Goal: Find contact information: Find contact information

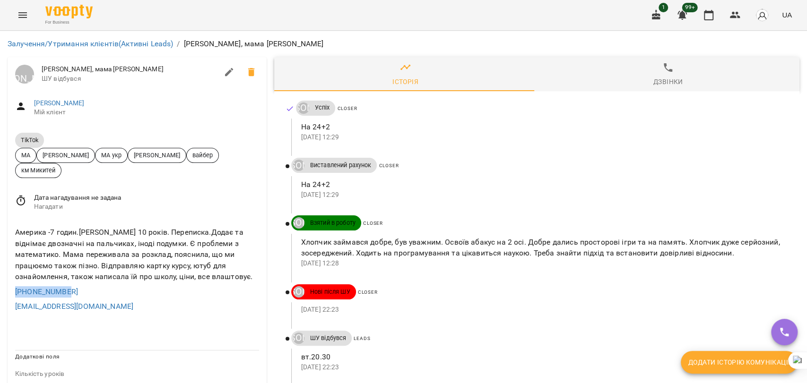
drag, startPoint x: 68, startPoint y: 291, endPoint x: 5, endPoint y: 289, distance: 62.4
copy link "+17326670971"
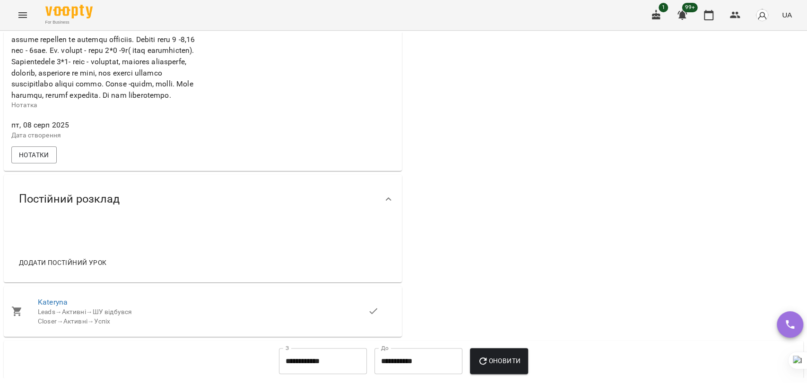
scroll to position [578, 0]
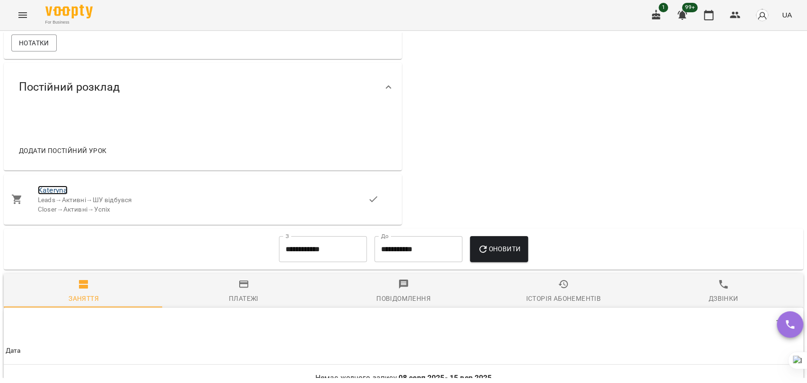
click at [60, 195] on link "Kateryna" at bounding box center [53, 190] width 30 height 9
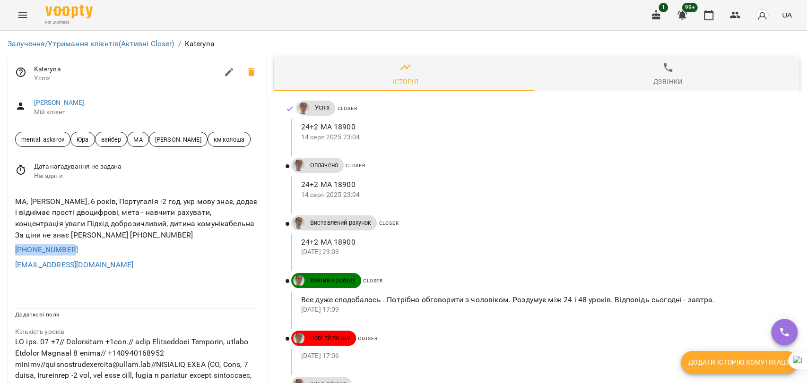
drag, startPoint x: 87, startPoint y: 260, endPoint x: 0, endPoint y: 260, distance: 87.0
copy link "+380981814655"
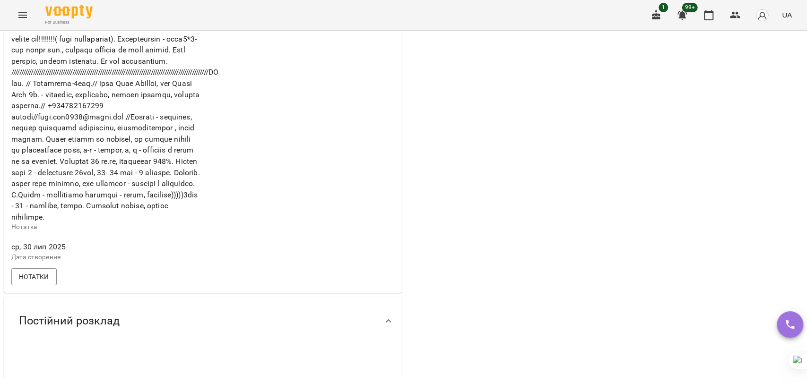
scroll to position [840, 0]
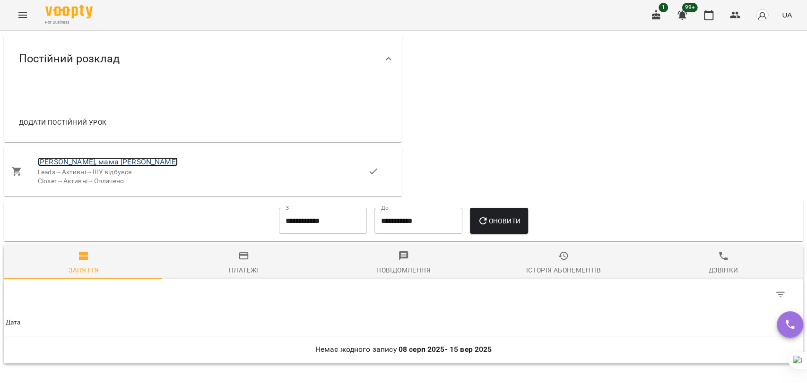
click at [91, 166] on link "Лука, мама Anna_Lakhova" at bounding box center [108, 161] width 140 height 9
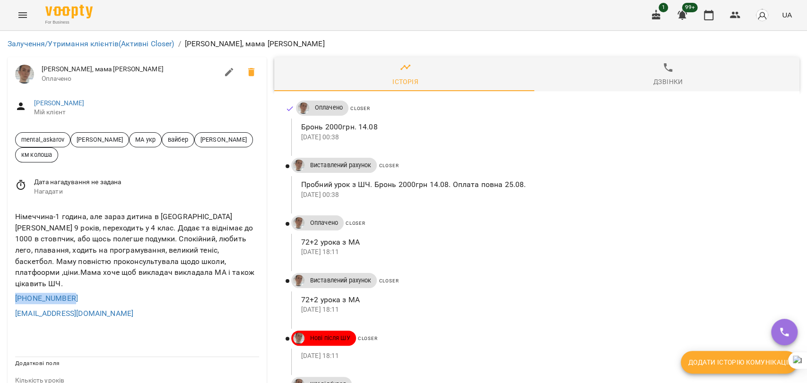
drag, startPoint x: 86, startPoint y: 282, endPoint x: 0, endPoint y: 292, distance: 86.2
copy link "+380968507670"
click at [57, 100] on link "Лахов Лука" at bounding box center [59, 103] width 51 height 8
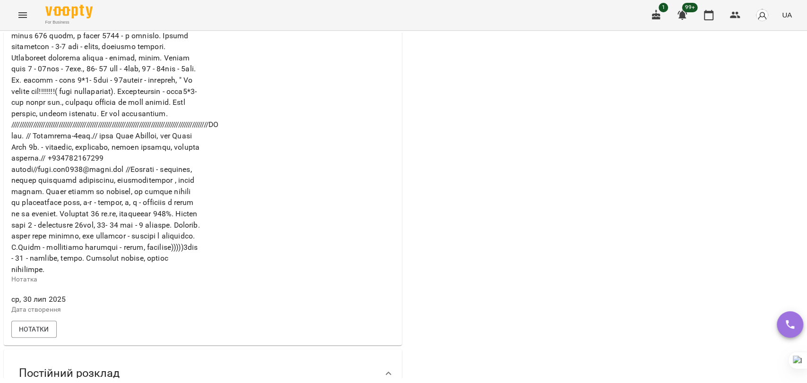
scroll to position [262, 0]
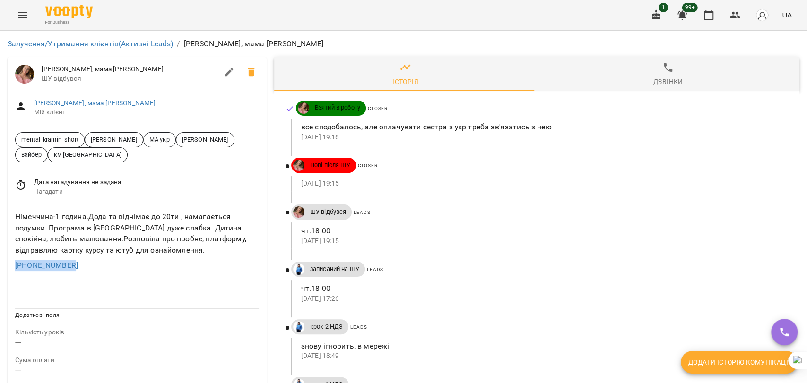
drag, startPoint x: 84, startPoint y: 266, endPoint x: 0, endPoint y: 269, distance: 83.7
copy link "[PHONE_NUMBER]"
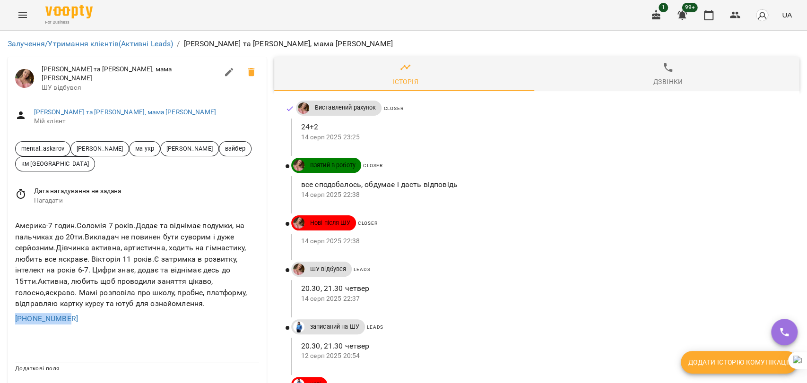
drag, startPoint x: 72, startPoint y: 310, endPoint x: 0, endPoint y: 311, distance: 71.9
copy link "+13472182601"
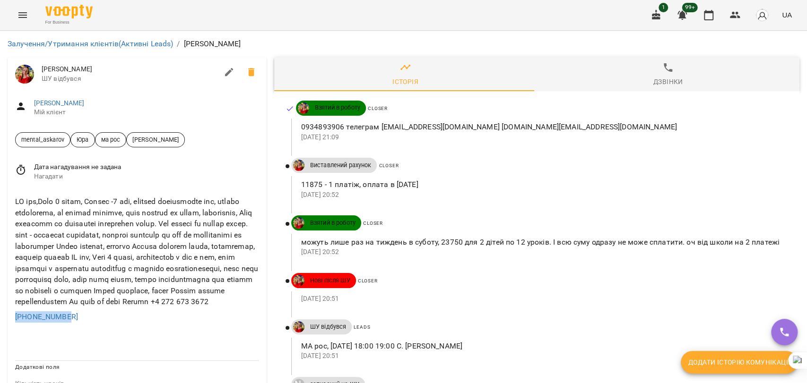
drag, startPoint x: 79, startPoint y: 328, endPoint x: 0, endPoint y: 329, distance: 78.9
copy link "+12049526771"
drag, startPoint x: 78, startPoint y: 334, endPoint x: 3, endPoint y: 335, distance: 74.7
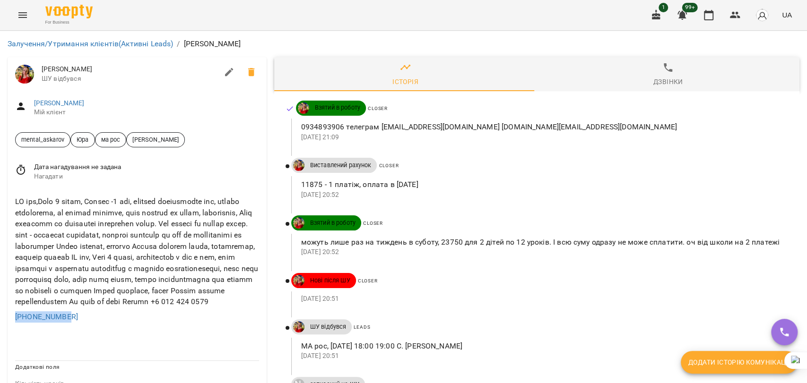
copy link "[PHONE_NUMBER]"
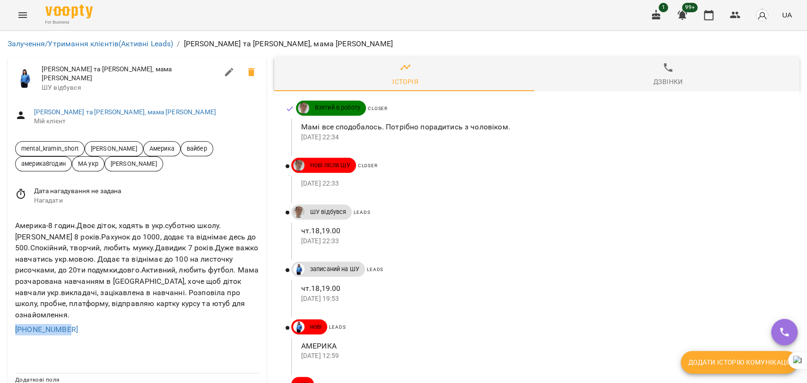
drag, startPoint x: 73, startPoint y: 313, endPoint x: 0, endPoint y: 308, distance: 73.4
copy link "[PHONE_NUMBER]"
drag, startPoint x: 83, startPoint y: 306, endPoint x: 0, endPoint y: 313, distance: 83.5
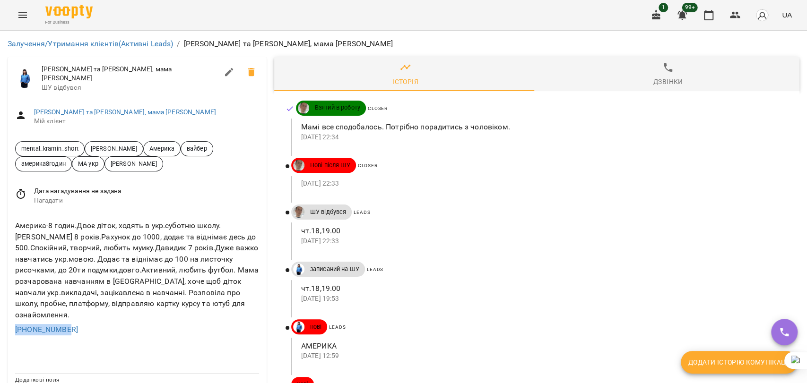
copy link "+18156181647"
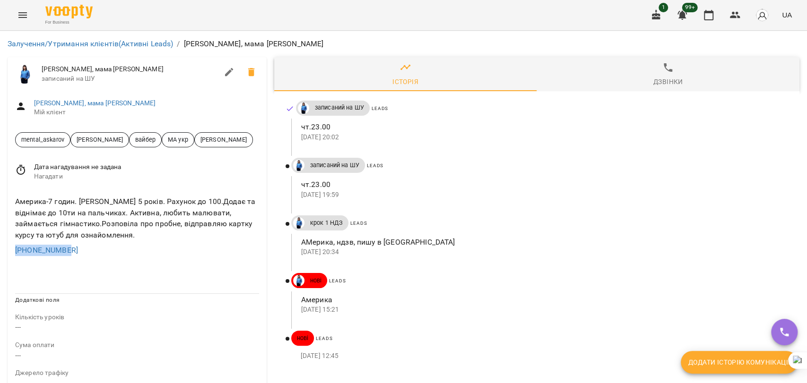
drag, startPoint x: 80, startPoint y: 253, endPoint x: 0, endPoint y: 256, distance: 80.4
copy link "[PHONE_NUMBER]"
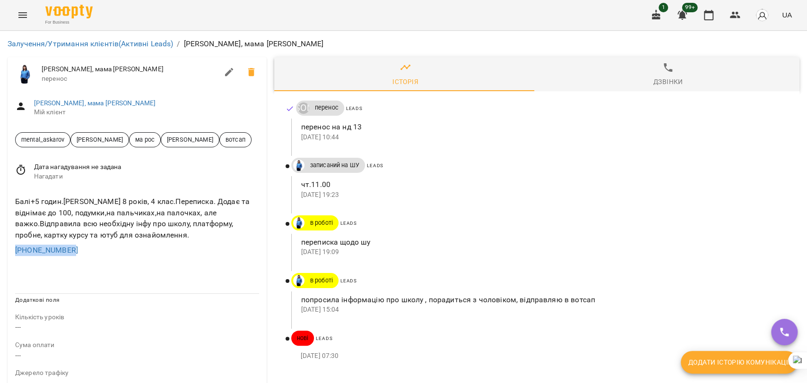
drag, startPoint x: 92, startPoint y: 252, endPoint x: 0, endPoint y: 253, distance: 92.2
copy link "+380939820863"
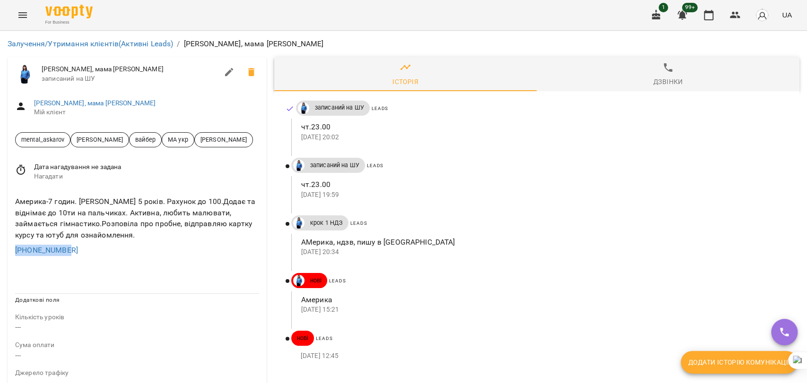
drag, startPoint x: 53, startPoint y: 253, endPoint x: 0, endPoint y: 259, distance: 53.7
copy link "[PHONE_NUMBER]"
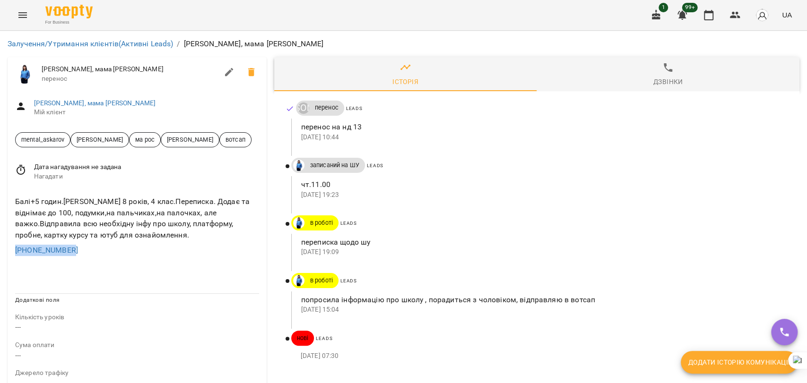
drag, startPoint x: 80, startPoint y: 254, endPoint x: 0, endPoint y: 254, distance: 80.4
copy link "+380939820863"
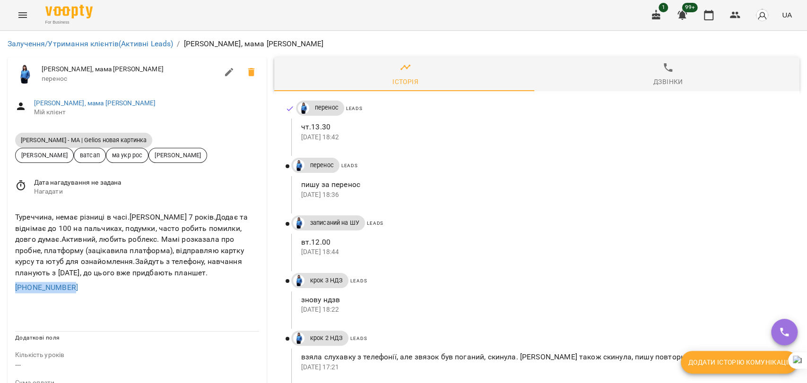
drag, startPoint x: 82, startPoint y: 295, endPoint x: 0, endPoint y: 295, distance: 82.2
copy link "+905372501049"
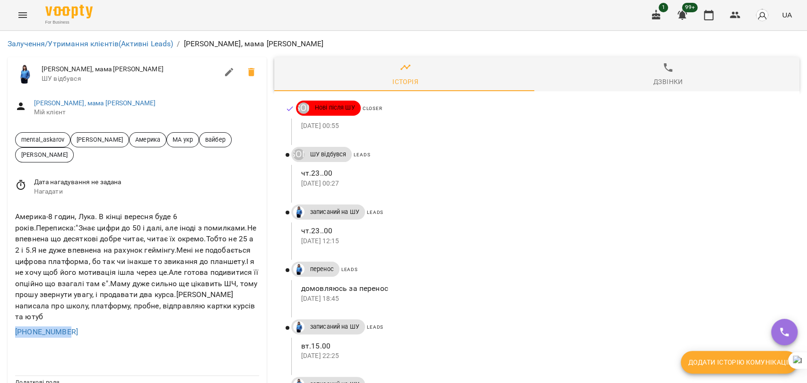
drag, startPoint x: 88, startPoint y: 334, endPoint x: 0, endPoint y: 334, distance: 88.4
copy link "+17732552337"
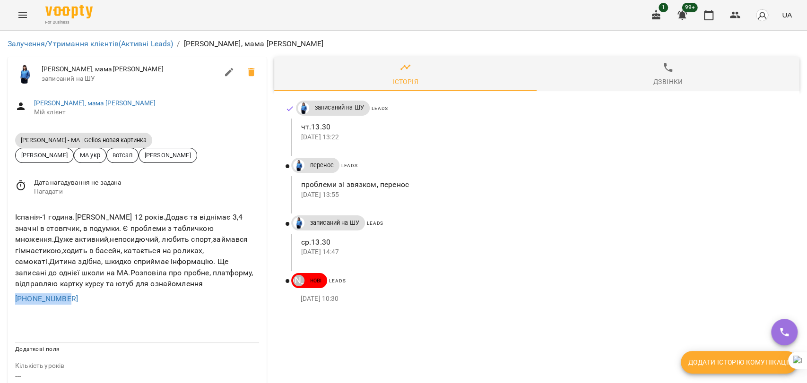
drag, startPoint x: 101, startPoint y: 308, endPoint x: 0, endPoint y: 296, distance: 101.9
copy link "[PHONE_NUMBER]"
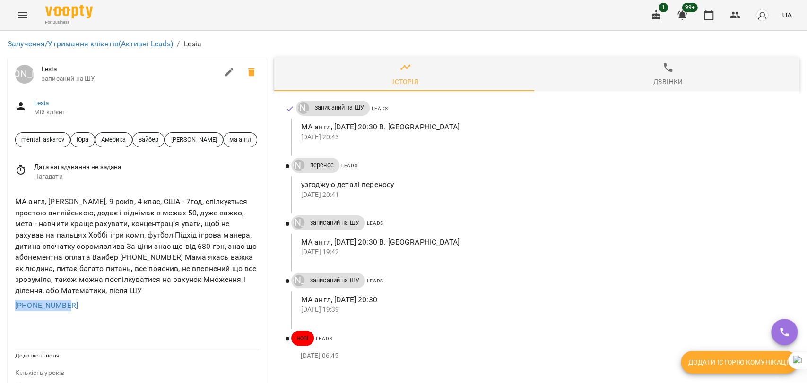
drag, startPoint x: 82, startPoint y: 322, endPoint x: 0, endPoint y: 321, distance: 81.8
copy link "+19803490957"
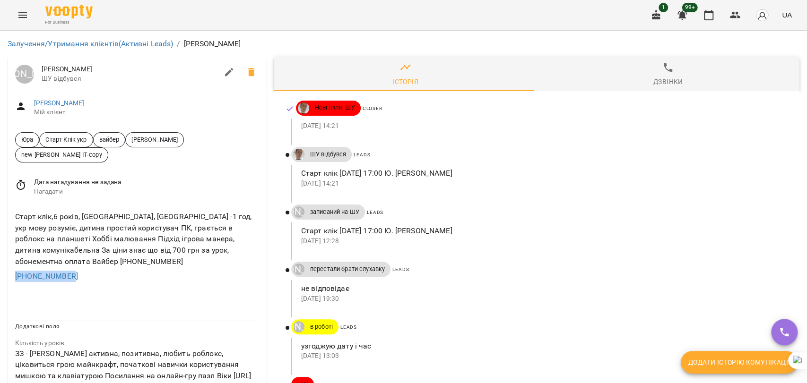
drag, startPoint x: 89, startPoint y: 261, endPoint x: 0, endPoint y: 260, distance: 88.9
copy link "[PHONE_NUMBER]"
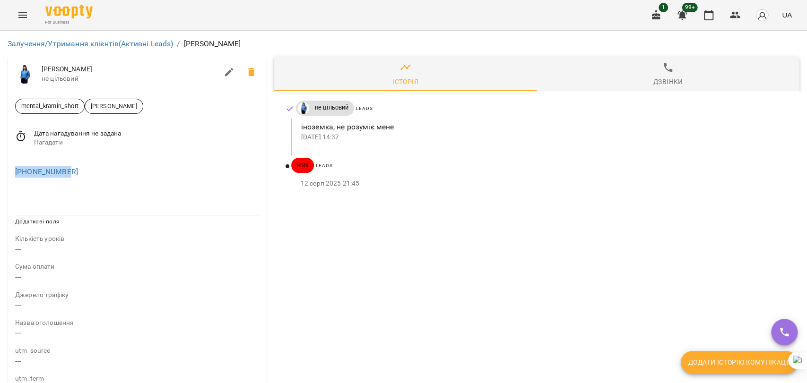
drag, startPoint x: 77, startPoint y: 170, endPoint x: 0, endPoint y: 171, distance: 77.1
click at [0, 171] on div "Залучення/Утримання клієнтів (Активні Leads) / Juana Juana не цільовий mental_k…" at bounding box center [403, 352] width 807 height 643
copy link "+34677064640"
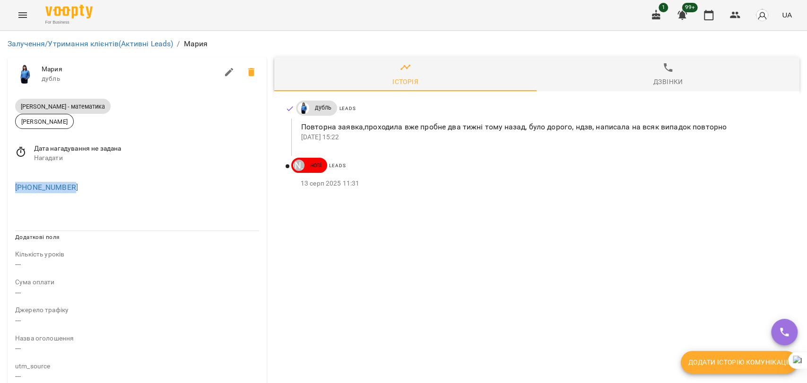
drag, startPoint x: 35, startPoint y: 184, endPoint x: 0, endPoint y: 190, distance: 35.0
click at [0, 190] on div "Залучення/Утримання клієнтів (Активні Leads) / [PERSON_NAME] [PERSON_NAME] дубл…" at bounding box center [403, 360] width 807 height 658
copy link "[PHONE_NUMBER]"
click at [93, 40] on link "Залучення/Утримання клієнтів (Активні Leads)" at bounding box center [90, 43] width 165 height 9
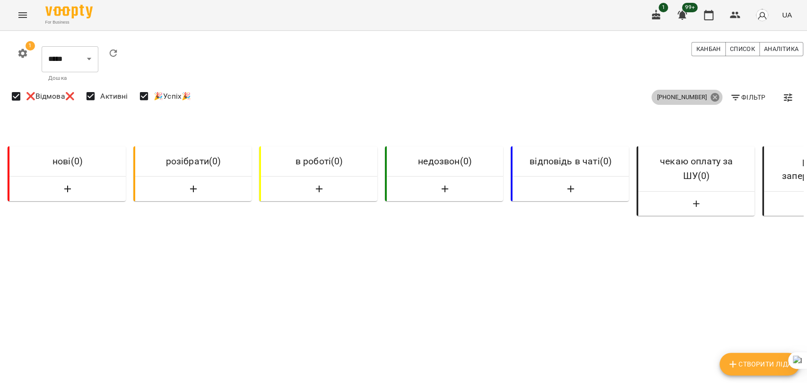
click at [710, 97] on icon at bounding box center [714, 97] width 9 height 9
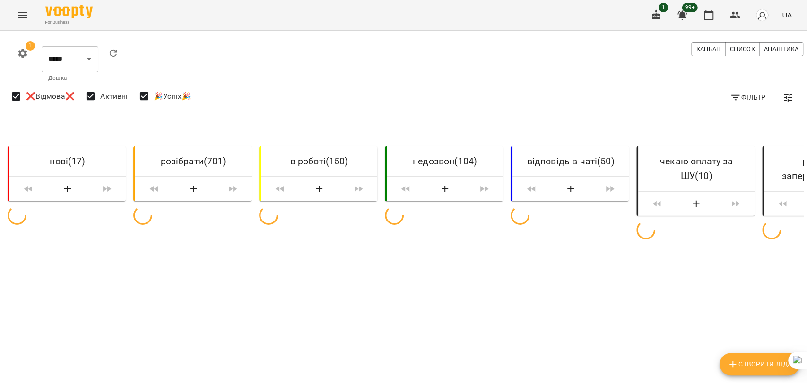
click at [753, 95] on span "Фільтр" at bounding box center [747, 97] width 35 height 11
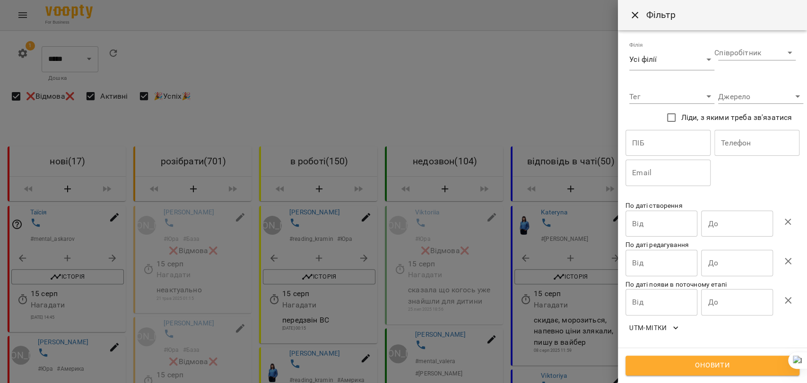
click at [761, 146] on input "text" at bounding box center [756, 143] width 85 height 26
paste input "**********"
drag, startPoint x: 782, startPoint y: 141, endPoint x: 673, endPoint y: 139, distance: 109.2
click at [673, 139] on div "**********" at bounding box center [712, 158] width 178 height 60
paste input "text"
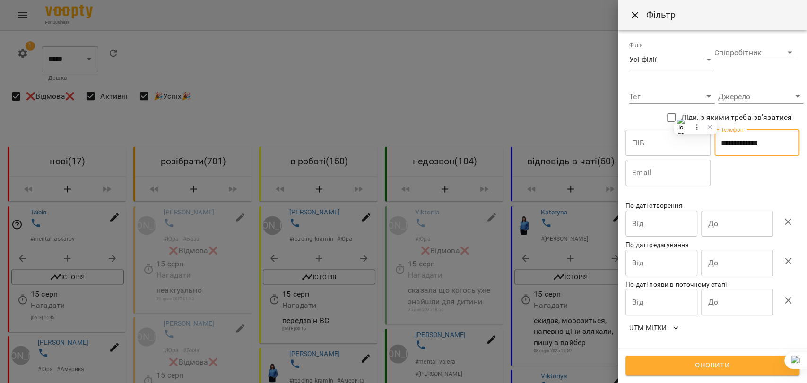
type input "**********"
click at [697, 374] on button "Оновити" at bounding box center [712, 366] width 174 height 20
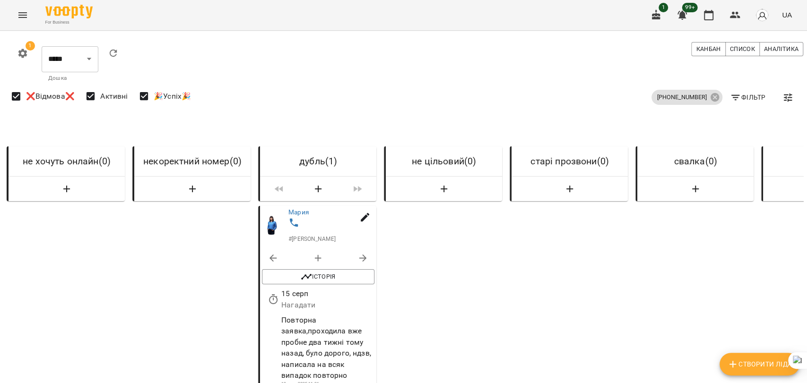
scroll to position [0, 2513]
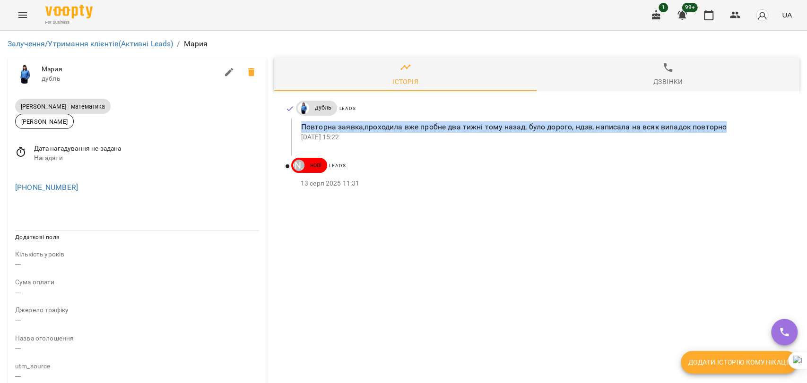
drag, startPoint x: 297, startPoint y: 125, endPoint x: 756, endPoint y: 122, distance: 458.5
click at [756, 122] on div "Повторна заявка,проходила вже пробне два тижні тому назад, було дорого, ндзв, н…" at bounding box center [539, 132] width 497 height 26
copy p "Повторна заявка,проходила вже пробне два тижні тому назад, було дорого, ндзв, н…"
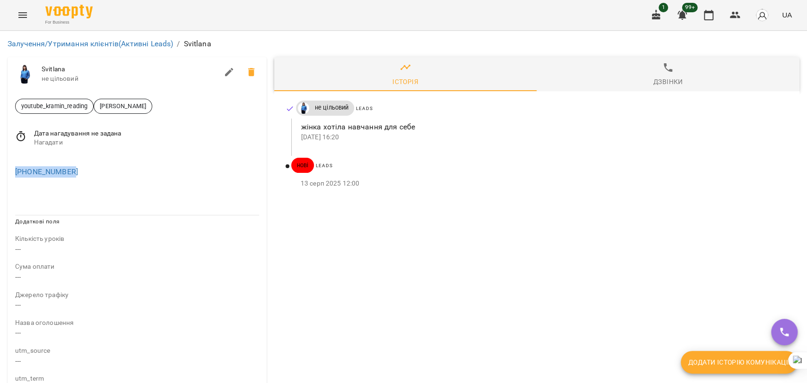
drag, startPoint x: 100, startPoint y: 171, endPoint x: 0, endPoint y: 164, distance: 100.4
click at [0, 164] on div "Залучення/Утримання клієнтів (Активні Leads) / [PERSON_NAME] не цільовий youtub…" at bounding box center [403, 352] width 807 height 643
copy link "[PHONE_NUMBER]"
drag, startPoint x: 90, startPoint y: 168, endPoint x: 0, endPoint y: 180, distance: 90.5
click at [0, 180] on div "Залучення/Утримання клієнтів (Активні Leads) / Любов Любов некоректний номер yo…" at bounding box center [403, 352] width 807 height 643
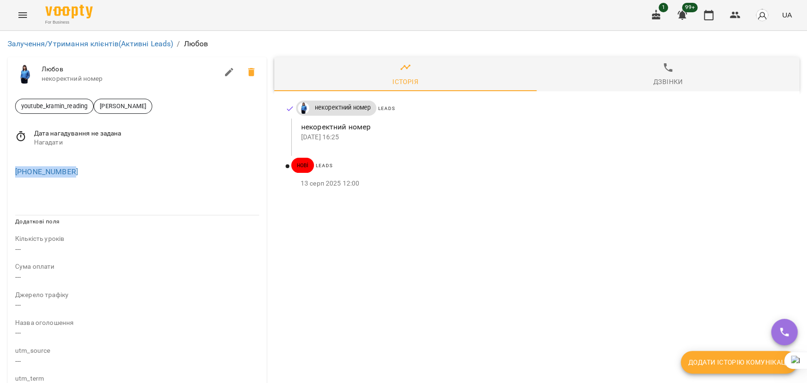
copy link "+380709664991"
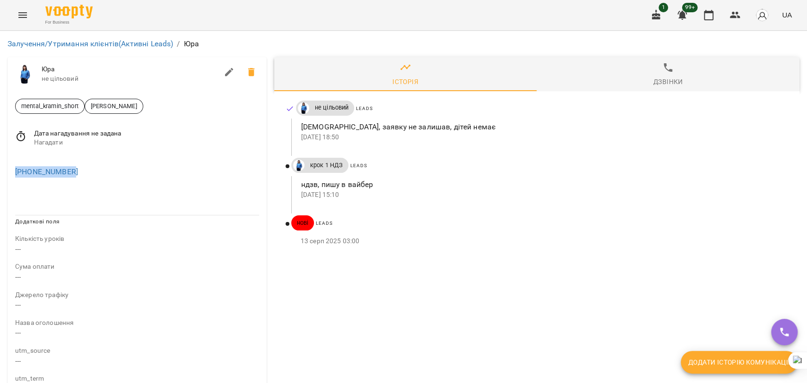
drag, startPoint x: 95, startPoint y: 170, endPoint x: 0, endPoint y: 176, distance: 94.8
click at [0, 176] on div "Залучення/Утримання клієнтів (Активні Leads) / [PERSON_NAME] не цільовий mental…" at bounding box center [403, 352] width 807 height 643
copy link "[PHONE_NUMBER]"
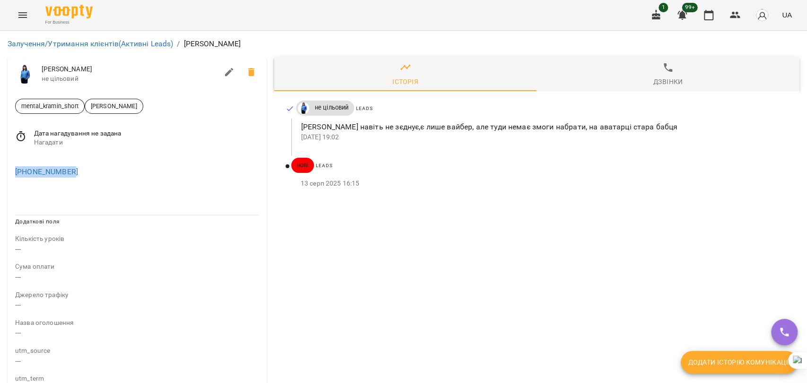
drag, startPoint x: 79, startPoint y: 169, endPoint x: 0, endPoint y: 171, distance: 79.4
click at [0, 171] on div "Залучення/Утримання клієнтів (Активні Leads) / Галина Галина не цільовий mental…" at bounding box center [403, 352] width 807 height 643
copy link "+380680325284"
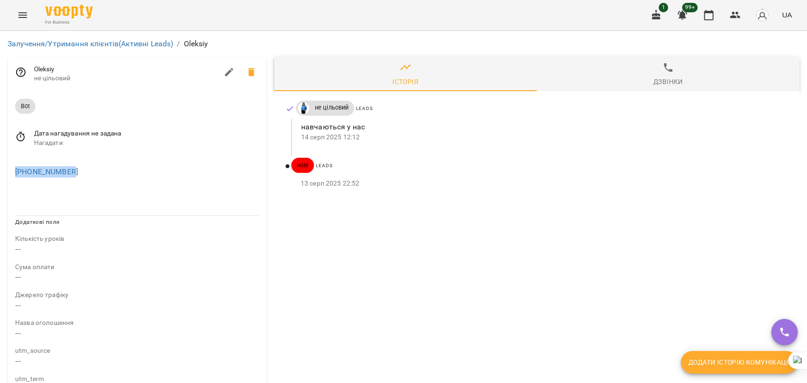
drag, startPoint x: 91, startPoint y: 175, endPoint x: 0, endPoint y: 181, distance: 91.0
click at [0, 181] on div "Залучення/Утримання клієнтів (Активні Leads) / Oleksiy Oleksiy не цільовий Bot …" at bounding box center [403, 352] width 807 height 643
drag, startPoint x: 113, startPoint y: 173, endPoint x: 0, endPoint y: 182, distance: 113.8
click at [0, 182] on div "Залучення/Утримання клієнтів (Активні Leads) / [PERSON_NAME] не цільовий mental…" at bounding box center [403, 352] width 807 height 643
copy link "[PHONE_NUMBER]"
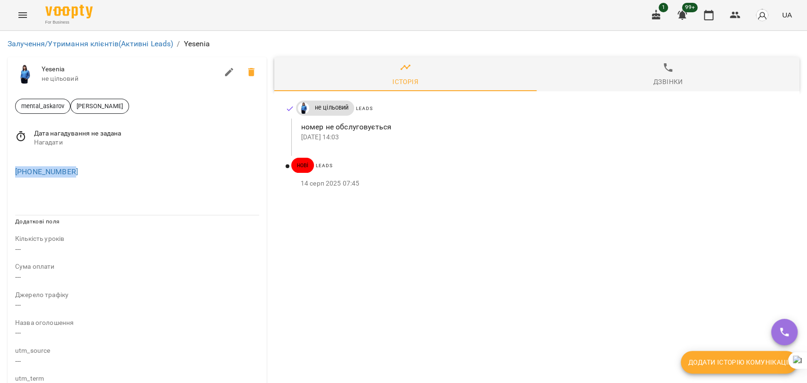
drag, startPoint x: 107, startPoint y: 178, endPoint x: 0, endPoint y: 169, distance: 107.7
click at [0, 169] on div "Залучення/Утримання клієнтів (Активні Leads) / [PERSON_NAME] не цільовий mental…" at bounding box center [403, 352] width 807 height 643
copy link "[PHONE_NUMBER]"
drag, startPoint x: 89, startPoint y: 176, endPoint x: 0, endPoint y: 181, distance: 89.4
click at [0, 181] on div "Залучення/Утримання клієнтів (Активні Leads) / Igor Burkovskiy Igor Burkovskiy …" at bounding box center [403, 352] width 807 height 643
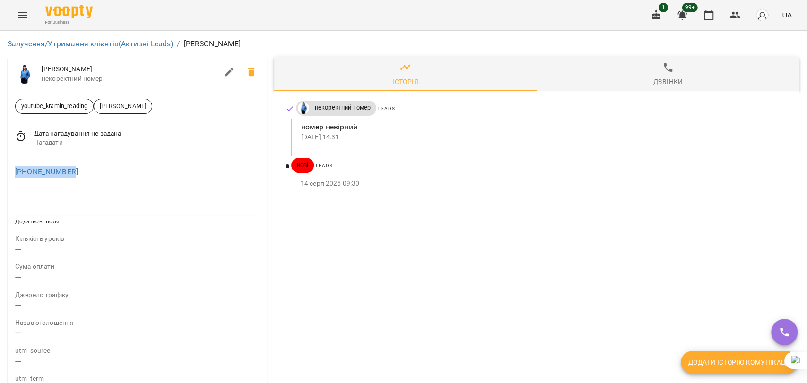
copy link "+380845200128"
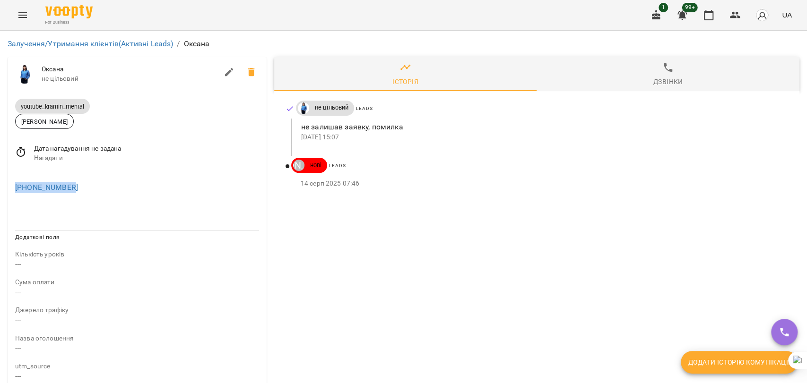
drag, startPoint x: 101, startPoint y: 191, endPoint x: 0, endPoint y: 187, distance: 100.8
click at [0, 187] on div "Залучення/Утримання клієнтів (Активні Leads) / [PERSON_NAME] [PERSON_NAME] не ц…" at bounding box center [403, 360] width 807 height 658
copy link "[PHONE_NUMBER]"
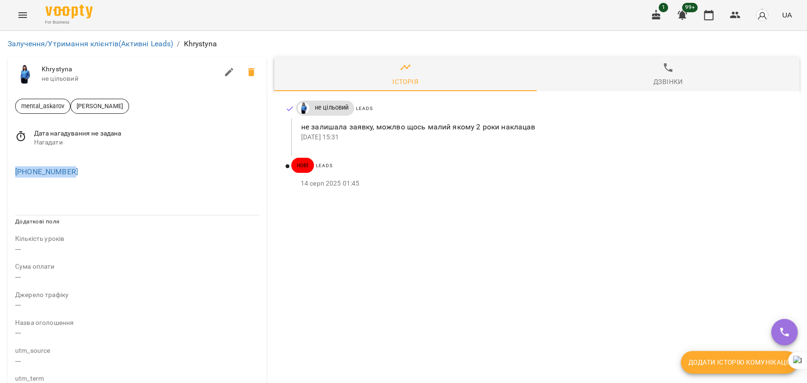
drag, startPoint x: 95, startPoint y: 175, endPoint x: 0, endPoint y: 171, distance: 95.6
click at [0, 171] on div "Залучення/Утримання клієнтів (Активні Leads) / Khrystyna Khrystyna не цільовий …" at bounding box center [403, 352] width 807 height 643
copy link "+393889908368"
drag, startPoint x: 107, startPoint y: 179, endPoint x: 0, endPoint y: 171, distance: 107.6
click at [0, 171] on div "Залучення/Утримання клієнтів (Активні Leads) / Надія Надія некоректний номер me…" at bounding box center [403, 352] width 807 height 643
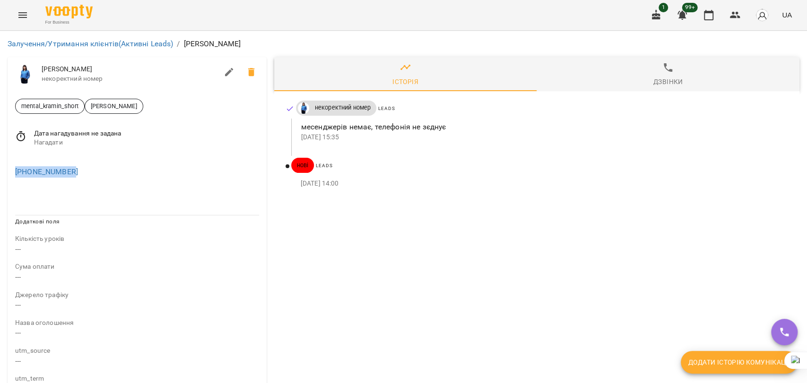
copy link "+380986716187"
drag, startPoint x: 71, startPoint y: 173, endPoint x: 0, endPoint y: 164, distance: 71.4
click at [0, 164] on div "Залучення/Утримання клієнтів (Активні Leads) / [PERSON_NAME] не цільовий mental…" at bounding box center [403, 352] width 807 height 643
copy link "[PHONE_NUMBER]"
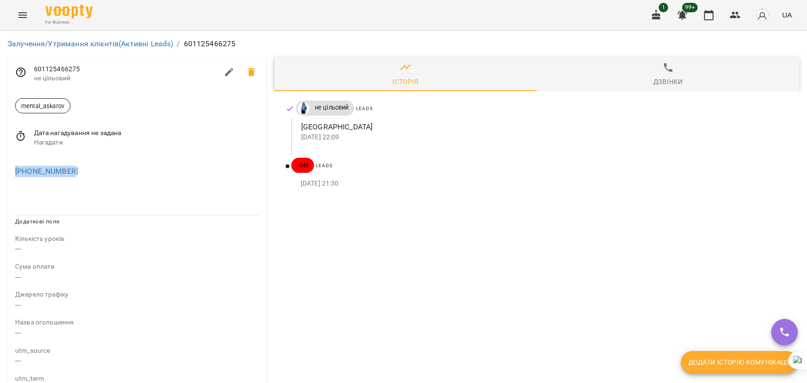
drag, startPoint x: 61, startPoint y: 169, endPoint x: 91, endPoint y: 168, distance: 30.3
click at [91, 168] on div "[PHONE_NUMBER]" at bounding box center [137, 169] width 248 height 19
copy div "+601125466275"
